Goal: Information Seeking & Learning: Compare options

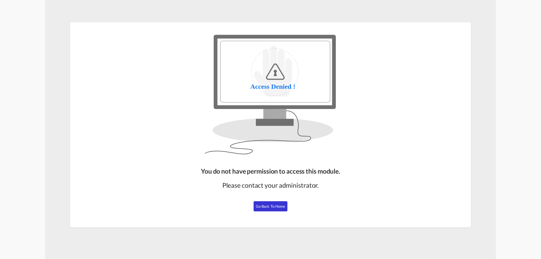
click at [272, 204] on span "Go Back to Home" at bounding box center [271, 206] width 30 height 5
